Goal: Information Seeking & Learning: Learn about a topic

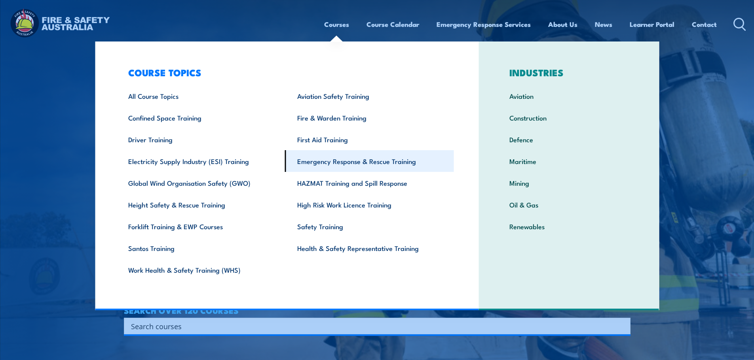
click at [338, 159] on link "Emergency Response & Rescue Training" at bounding box center [369, 161] width 169 height 22
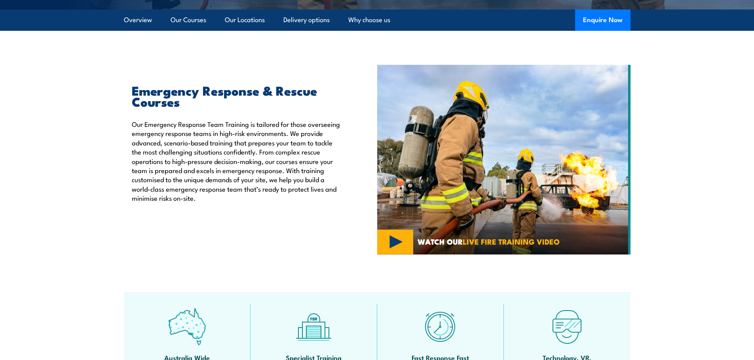
scroll to position [198, 0]
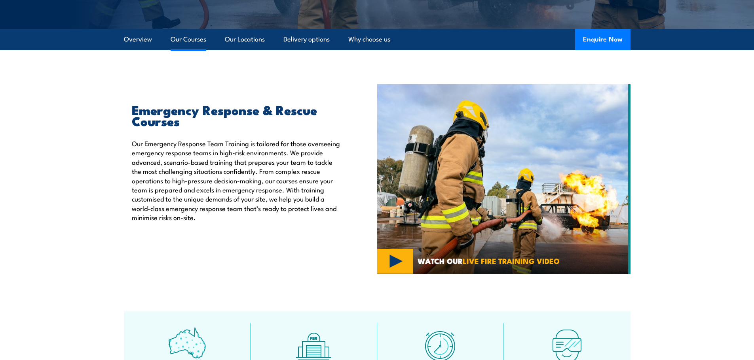
click at [191, 40] on link "Our Courses" at bounding box center [189, 39] width 36 height 21
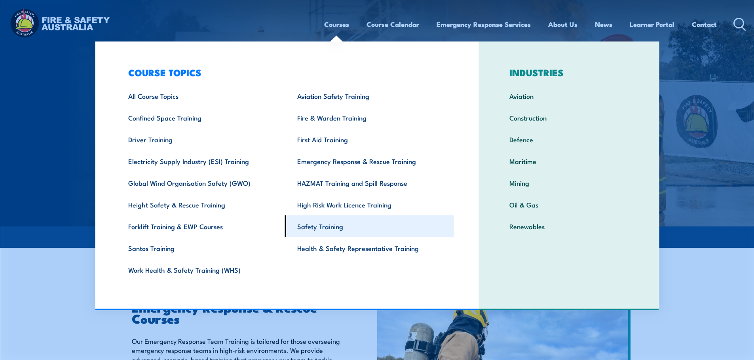
click at [335, 228] on link "Safety Training" at bounding box center [369, 227] width 169 height 22
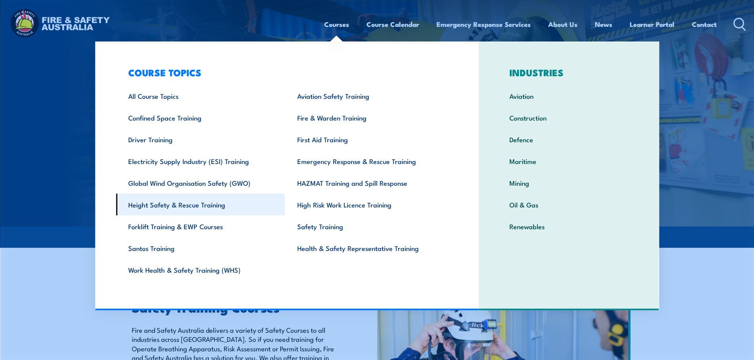
click at [192, 206] on link "Height Safety & Rescue Training" at bounding box center [200, 205] width 169 height 22
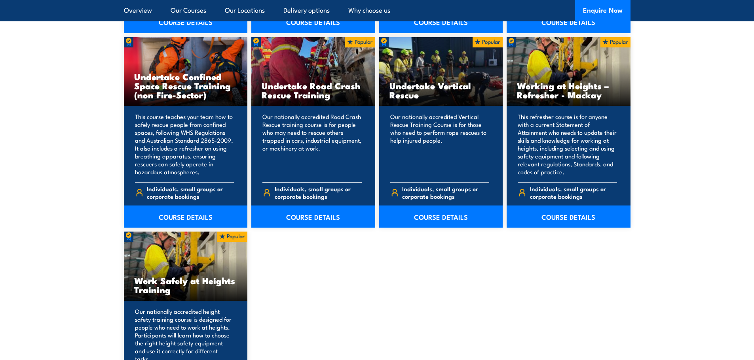
scroll to position [910, 0]
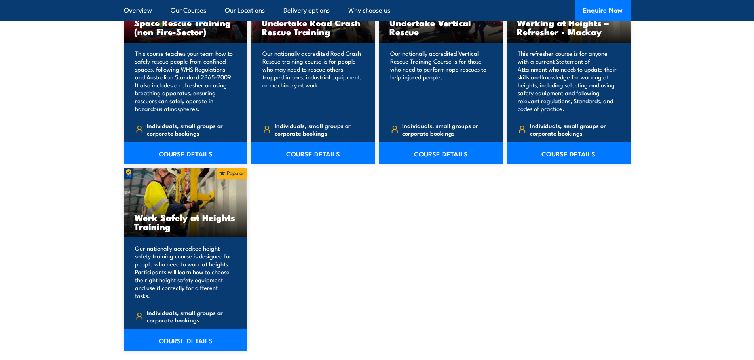
click at [184, 336] on link "COURSE DETAILS" at bounding box center [186, 341] width 124 height 22
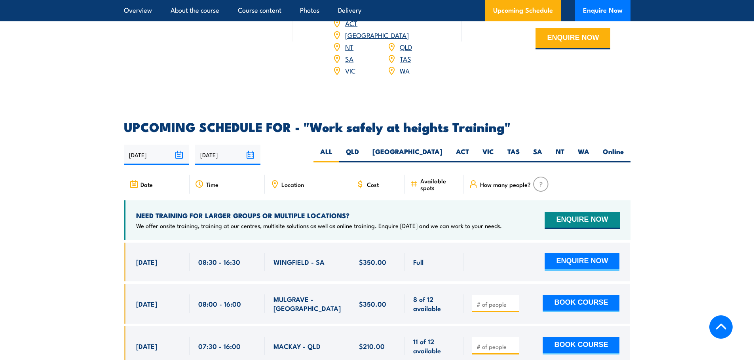
scroll to position [1148, 0]
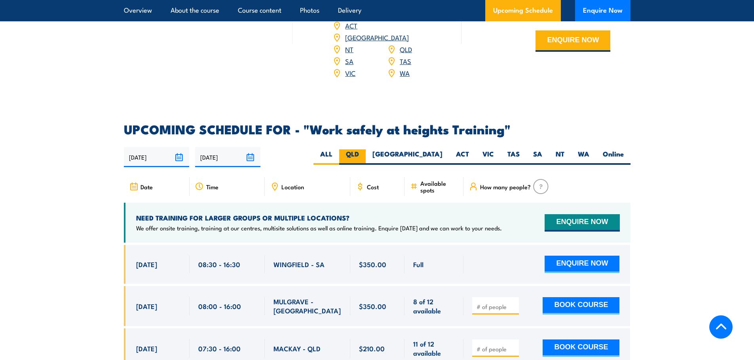
click at [366, 150] on label "QLD" at bounding box center [352, 157] width 27 height 15
click at [364, 150] on input "QLD" at bounding box center [361, 152] width 5 height 5
radio input "true"
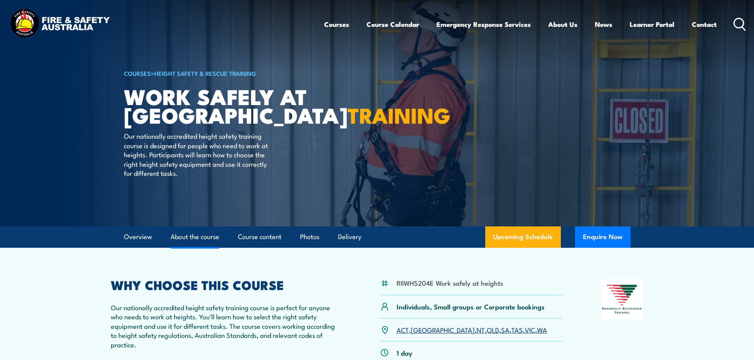
click at [194, 237] on link "About the course" at bounding box center [195, 237] width 49 height 21
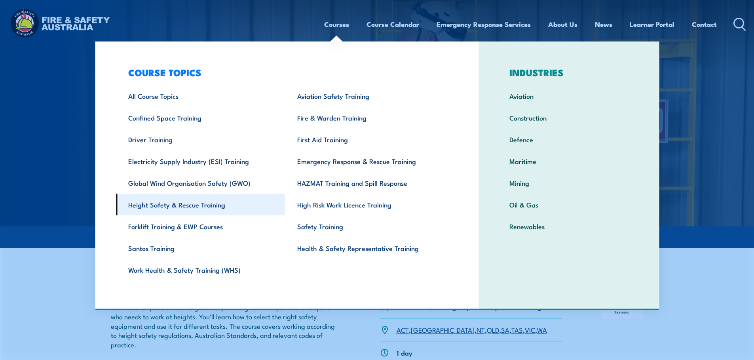
click at [176, 207] on link "Height Safety & Rescue Training" at bounding box center [200, 205] width 169 height 22
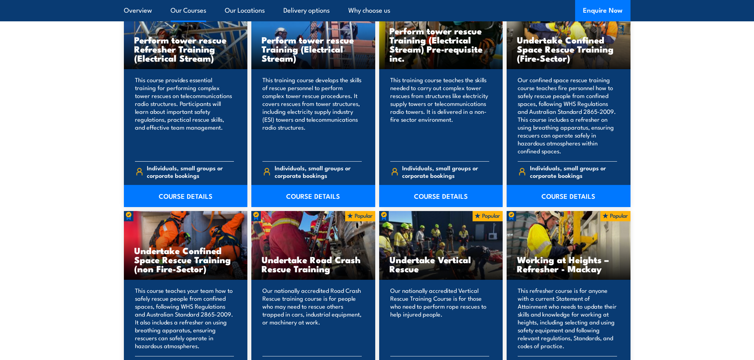
scroll to position [633, 0]
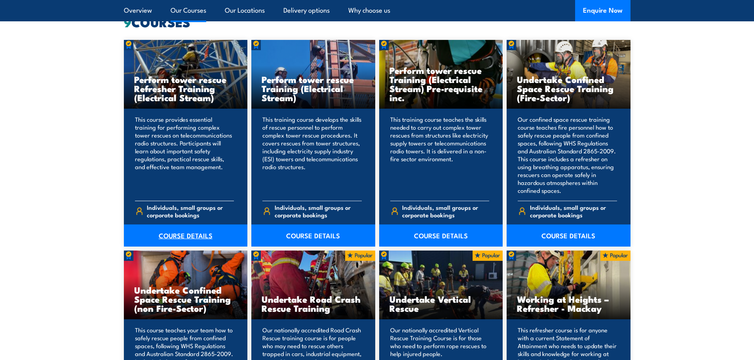
drag, startPoint x: 183, startPoint y: 98, endPoint x: 152, endPoint y: 239, distance: 144.3
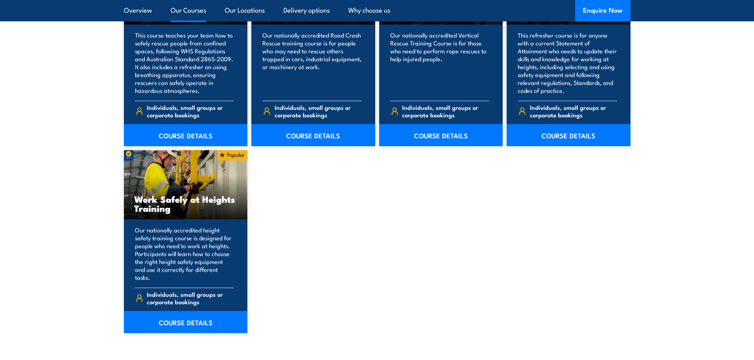
scroll to position [950, 0]
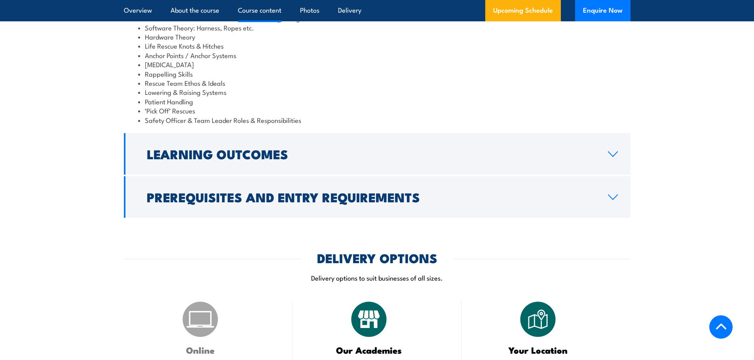
scroll to position [752, 0]
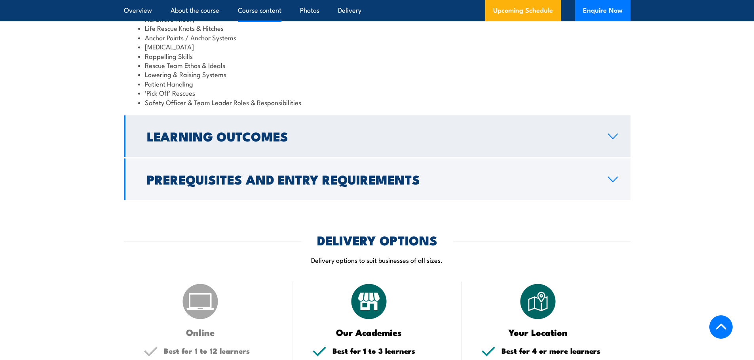
click at [214, 142] on h2 "Learning Outcomes" at bounding box center [371, 136] width 448 height 11
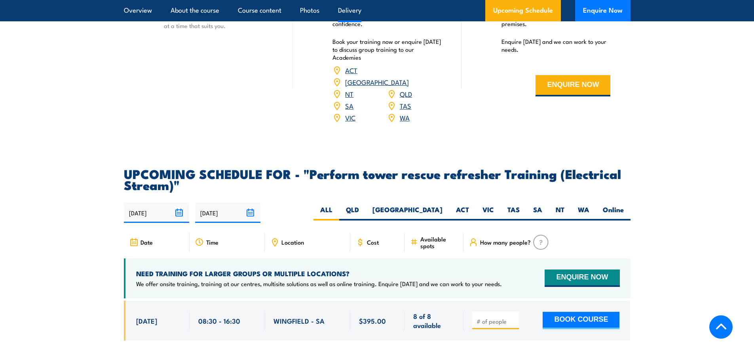
scroll to position [950, 0]
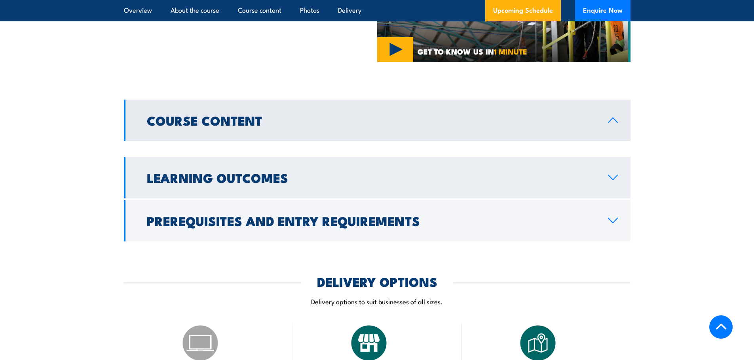
scroll to position [712, 0]
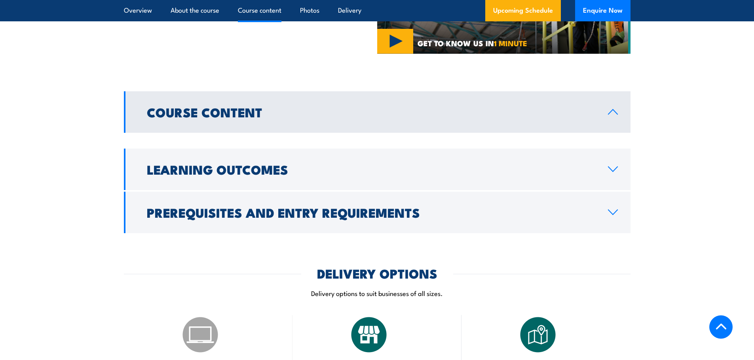
click at [226, 106] on h2 "Course Content" at bounding box center [371, 111] width 448 height 11
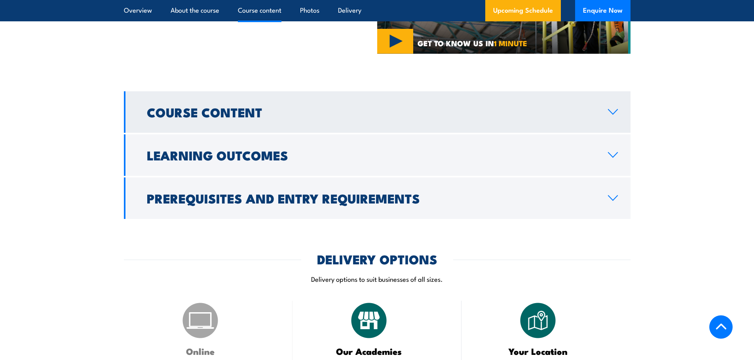
click at [236, 117] on h2 "Course Content" at bounding box center [371, 111] width 448 height 11
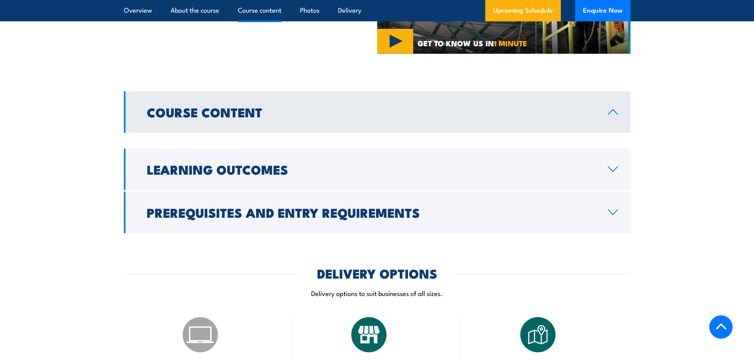
drag, startPoint x: 236, startPoint y: 168, endPoint x: 241, endPoint y: 187, distance: 19.6
click at [236, 168] on h2 "Learning Outcomes" at bounding box center [371, 169] width 448 height 11
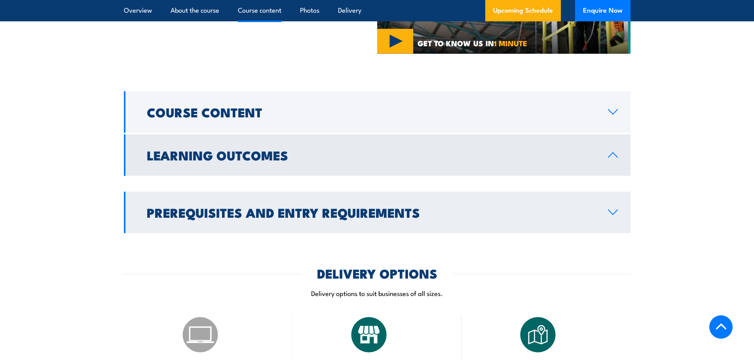
click at [242, 218] on h2 "Prerequisites and Entry Requirements" at bounding box center [371, 212] width 448 height 11
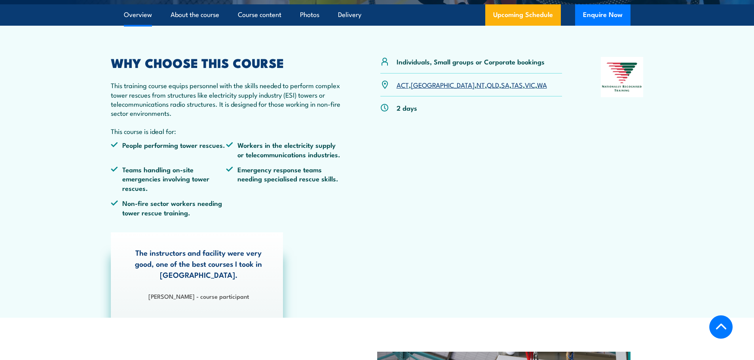
scroll to position [0, 0]
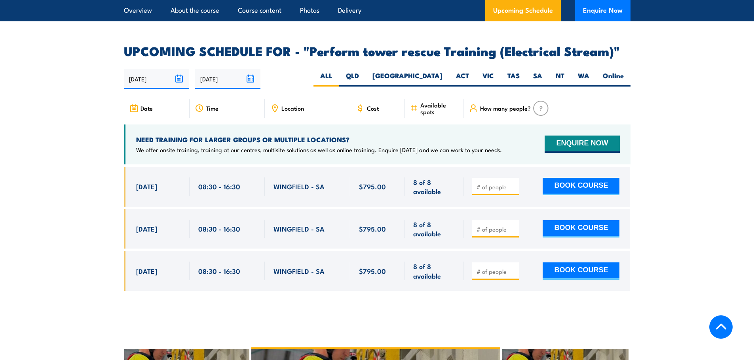
scroll to position [1385, 0]
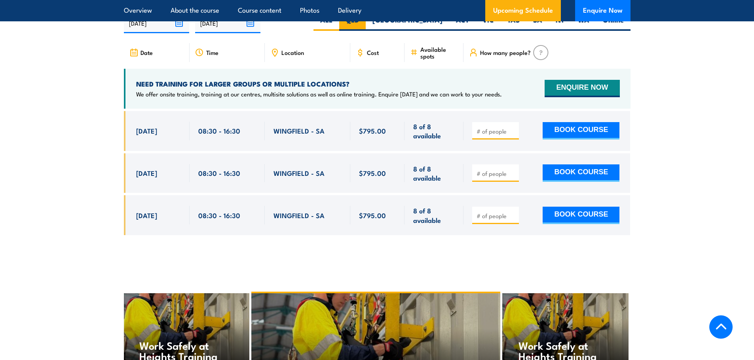
click at [366, 27] on label "QLD" at bounding box center [352, 22] width 27 height 15
click at [364, 21] on input "QLD" at bounding box center [361, 17] width 5 height 5
radio input "true"
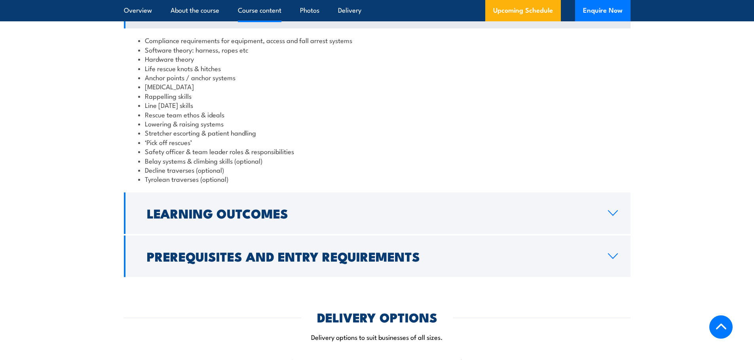
scroll to position [673, 0]
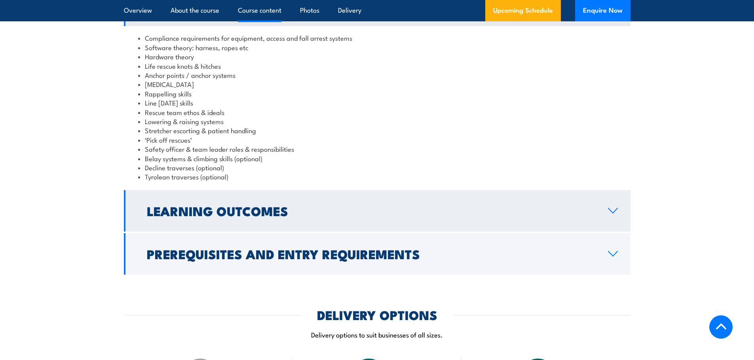
click at [325, 206] on h2 "Learning Outcomes" at bounding box center [371, 210] width 448 height 11
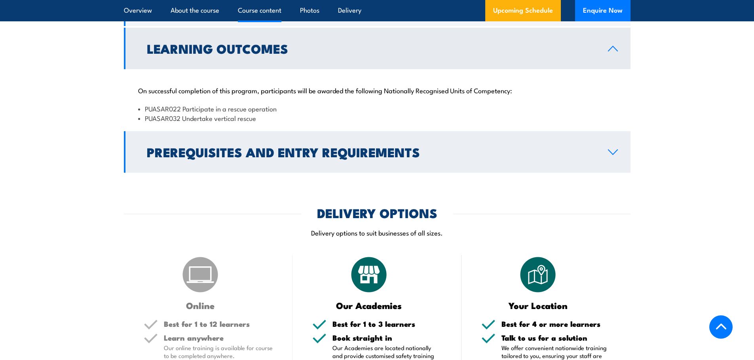
click at [327, 151] on h2 "Prerequisites and Entry Requirements" at bounding box center [371, 151] width 448 height 11
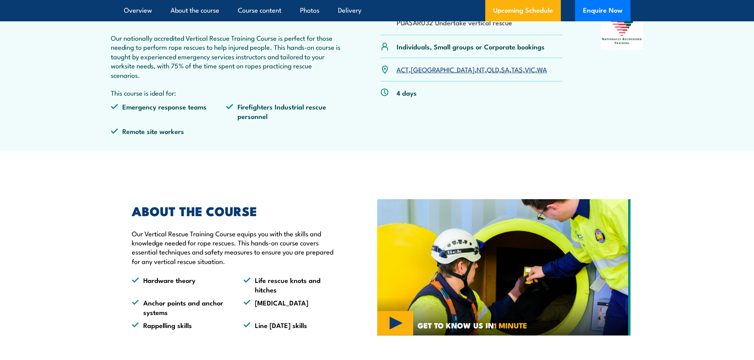
scroll to position [79, 0]
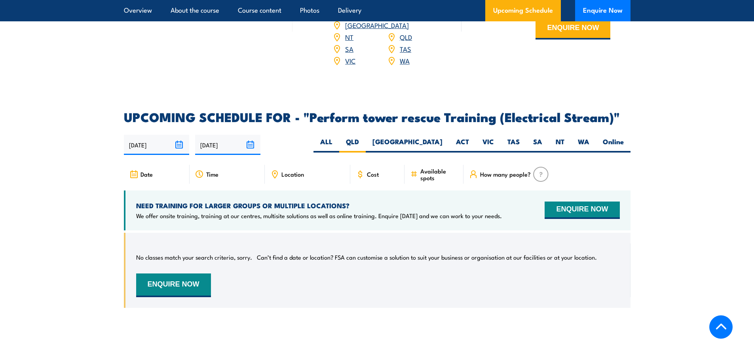
scroll to position [1264, 0]
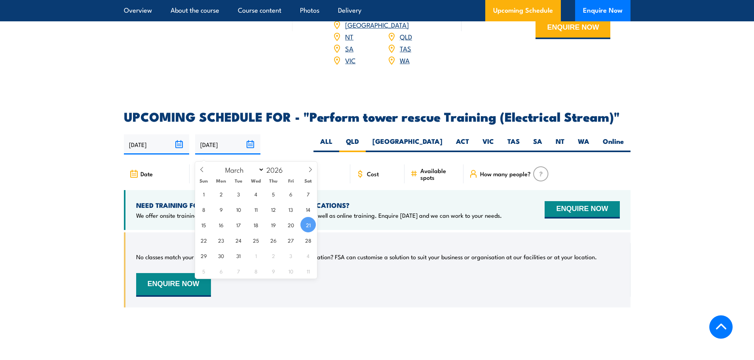
click at [250, 151] on input "[DATE]" at bounding box center [227, 145] width 65 height 20
click at [288, 241] on span "27" at bounding box center [290, 240] width 15 height 15
type input "[DATE]"
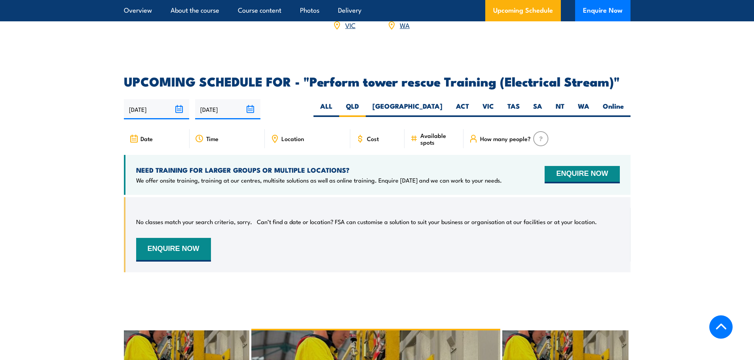
scroll to position [1303, 0]
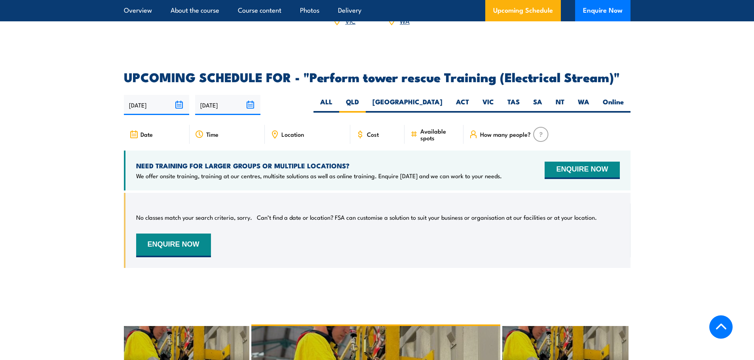
click at [251, 111] on input "[DATE]" at bounding box center [227, 105] width 65 height 20
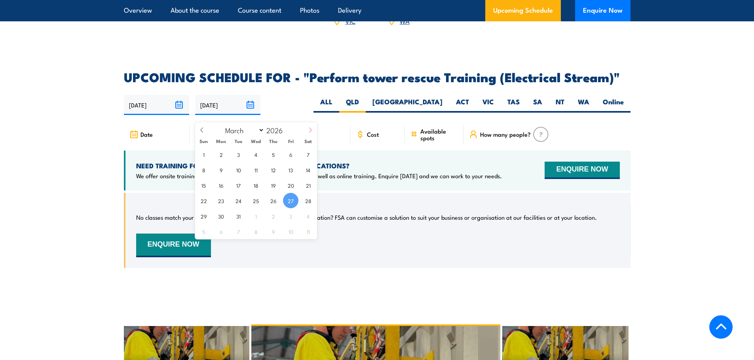
click at [309, 130] on icon at bounding box center [310, 130] width 6 height 6
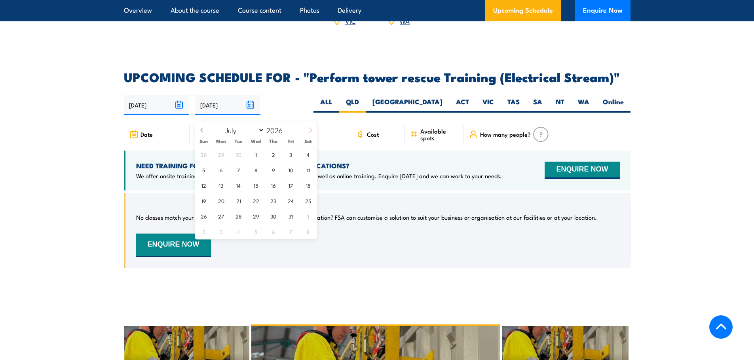
select select "7"
click at [288, 215] on span "28" at bounding box center [290, 216] width 15 height 15
type input "[DATE]"
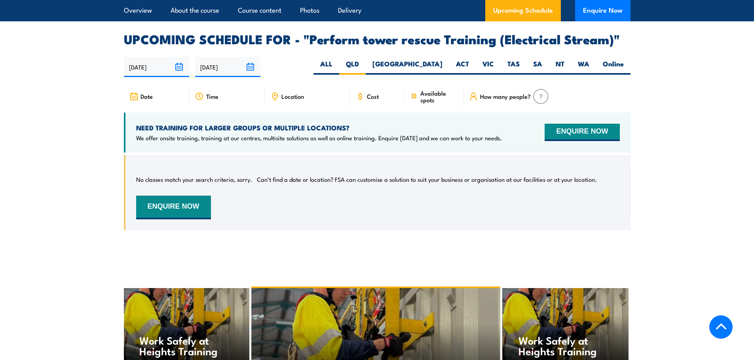
scroll to position [1301, 0]
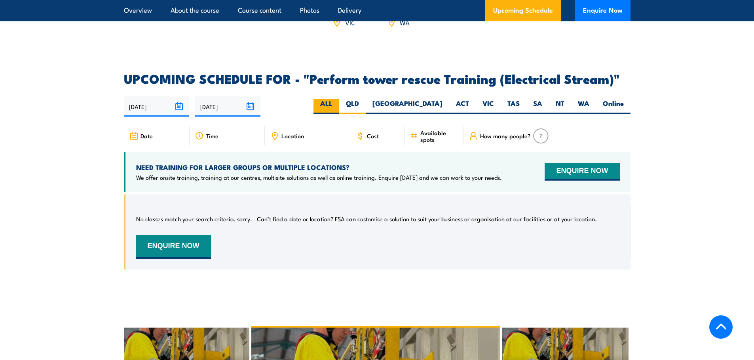
click at [339, 107] on label "ALL" at bounding box center [326, 106] width 26 height 15
click at [338, 104] on input "ALL" at bounding box center [334, 101] width 5 height 5
radio input "true"
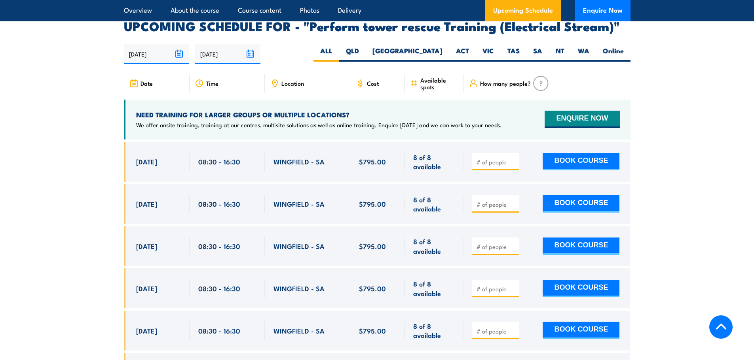
scroll to position [1341, 0]
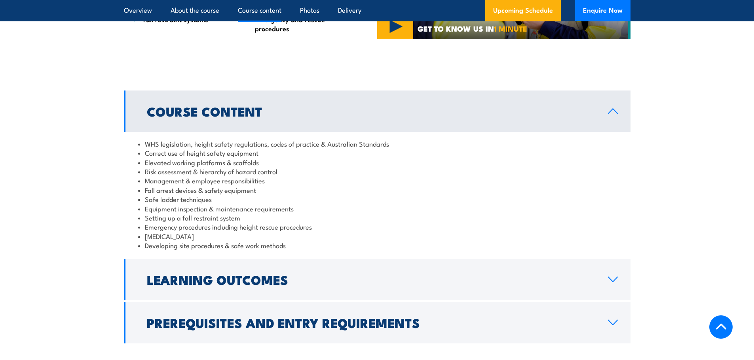
scroll to position [673, 0]
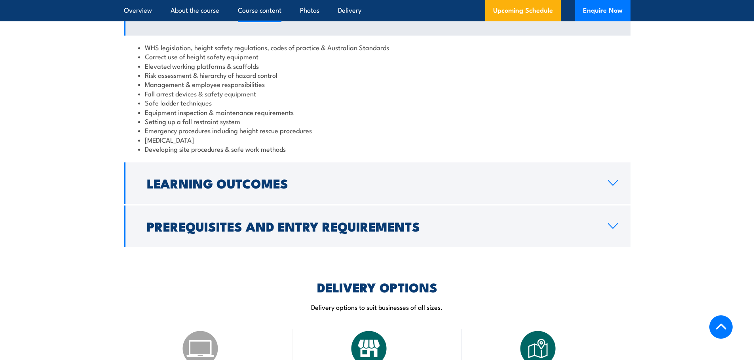
drag, startPoint x: 235, startPoint y: 182, endPoint x: 235, endPoint y: 232, distance: 50.7
click at [235, 182] on h2 "Learning Outcomes" at bounding box center [371, 183] width 448 height 11
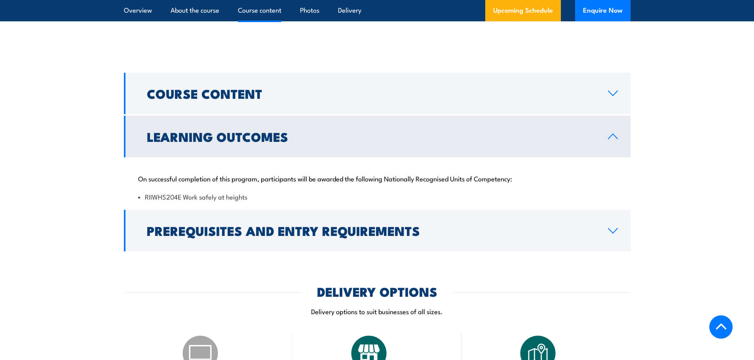
scroll to position [594, 0]
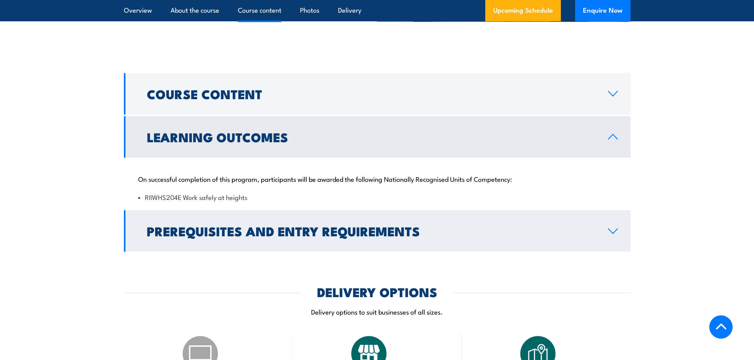
click at [231, 234] on h2 "Prerequisites and Entry Requirements" at bounding box center [371, 231] width 448 height 11
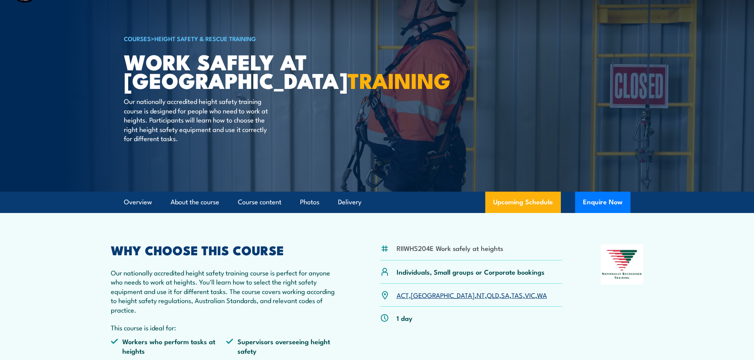
scroll to position [0, 0]
